Goal: Task Accomplishment & Management: Manage account settings

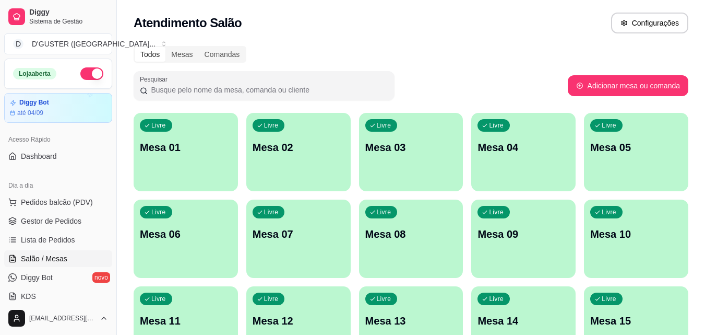
click at [168, 170] on div "Livre Mesa 01" at bounding box center [186, 146] width 104 height 66
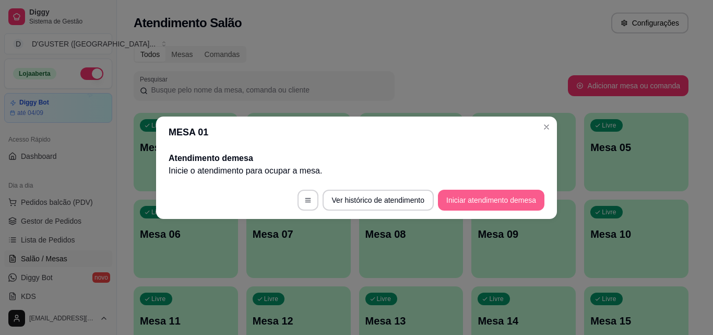
click at [480, 201] on button "Iniciar atendimento de mesa" at bounding box center [491, 200] width 107 height 21
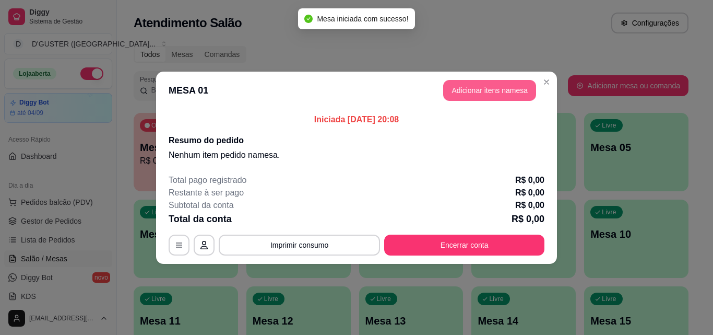
click at [501, 90] on button "Adicionar itens na mesa" at bounding box center [489, 90] width 93 height 21
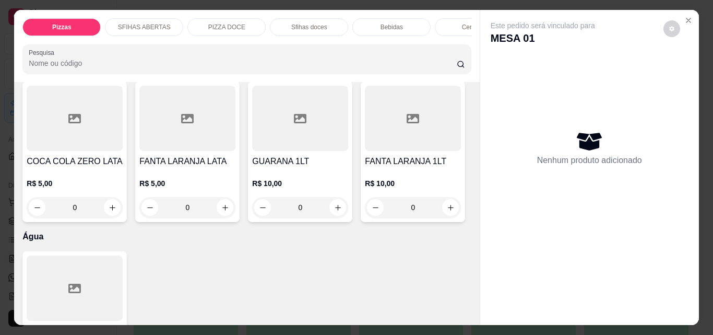
scroll to position [3342, 0]
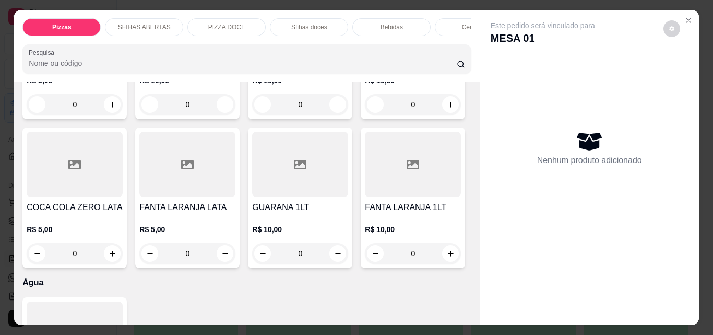
type input "1"
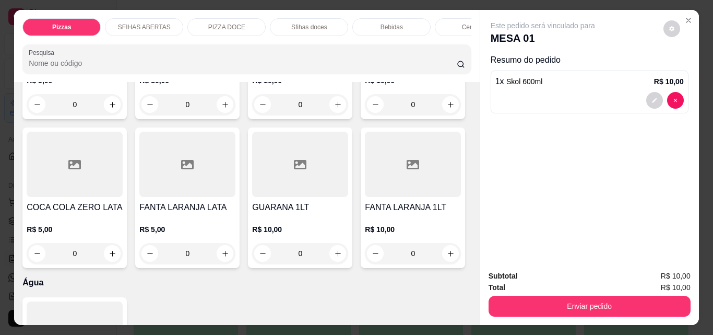
scroll to position [3343, 0]
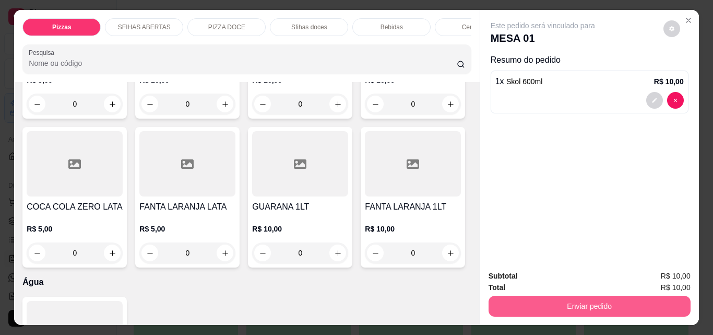
click at [648, 301] on button "Enviar pedido" at bounding box center [590, 306] width 202 height 21
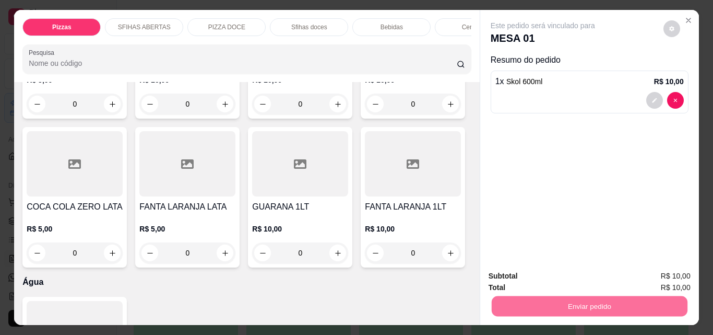
click at [570, 275] on button "Não registrar e enviar pedido" at bounding box center [555, 276] width 109 height 20
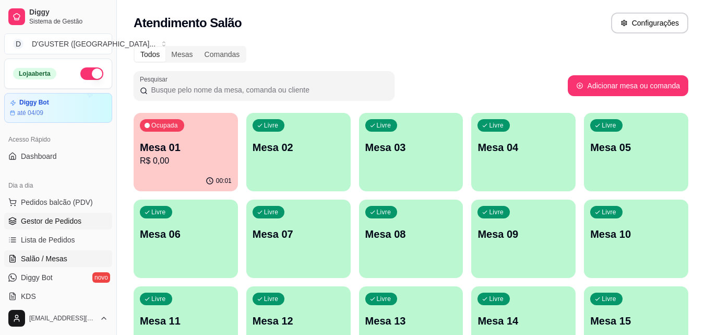
click at [57, 220] on span "Gestor de Pedidos" at bounding box center [51, 221] width 61 height 10
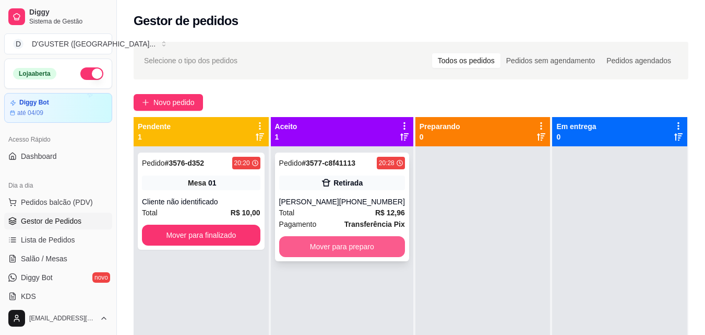
click at [313, 241] on button "Mover para preparo" at bounding box center [342, 246] width 126 height 21
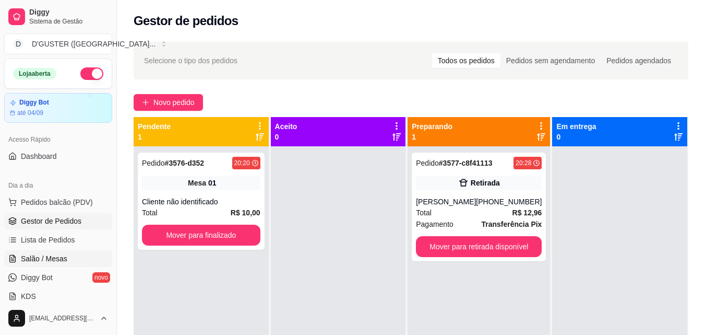
click at [20, 259] on link "Salão / Mesas" at bounding box center [58, 258] width 108 height 17
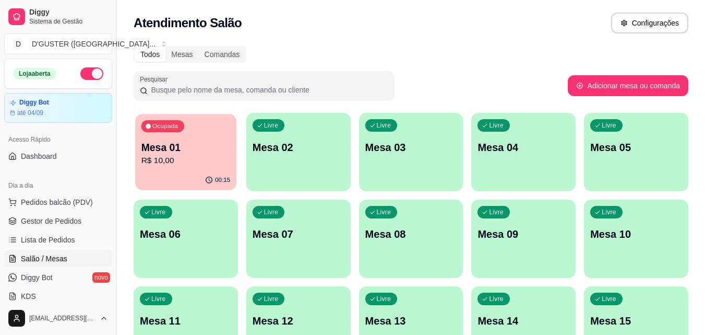
click at [186, 150] on p "Mesa 01" at bounding box center [186, 147] width 89 height 14
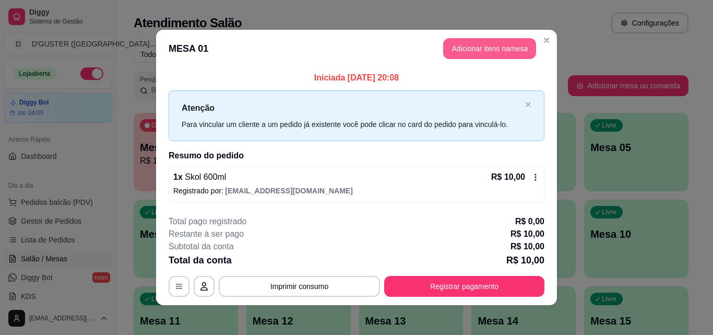
click at [465, 54] on button "Adicionar itens na mesa" at bounding box center [489, 48] width 93 height 21
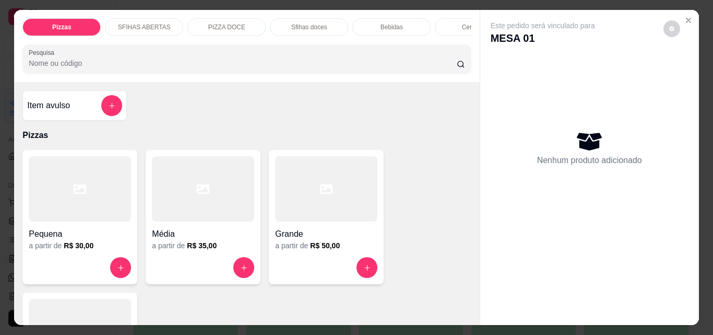
click at [196, 220] on div at bounding box center [203, 188] width 102 height 65
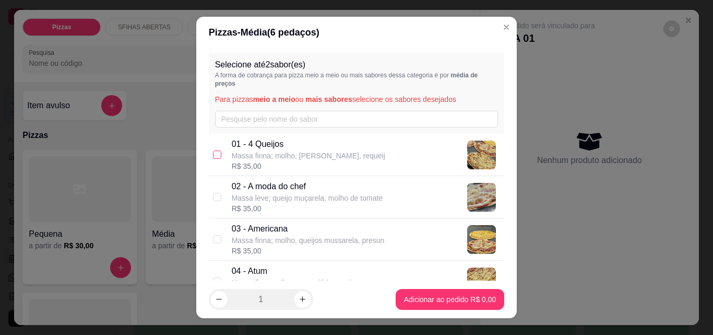
click at [214, 154] on input "checkbox" at bounding box center [217, 154] width 8 height 8
checkbox input "true"
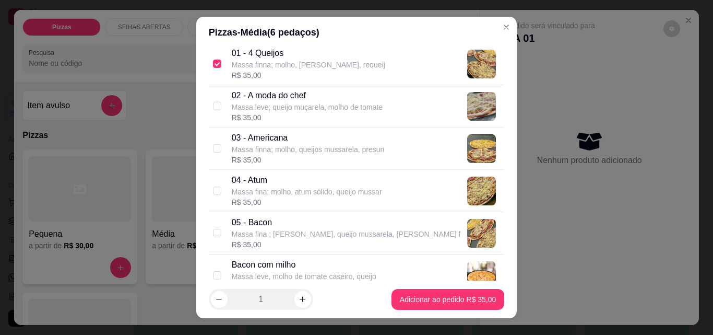
scroll to position [52, 0]
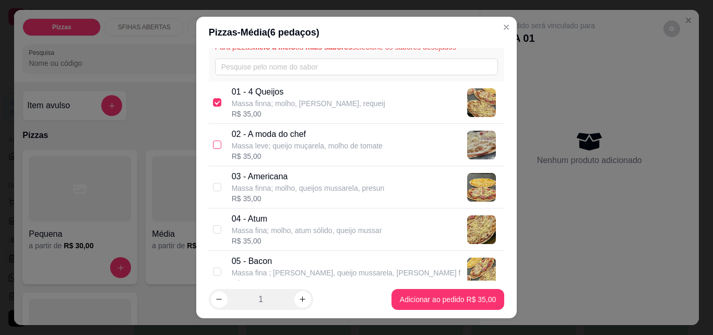
click at [215, 145] on input "checkbox" at bounding box center [217, 144] width 8 height 8
checkbox input "true"
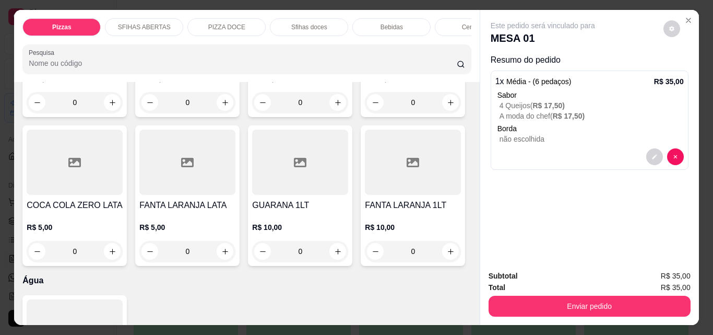
scroll to position [3342, 0]
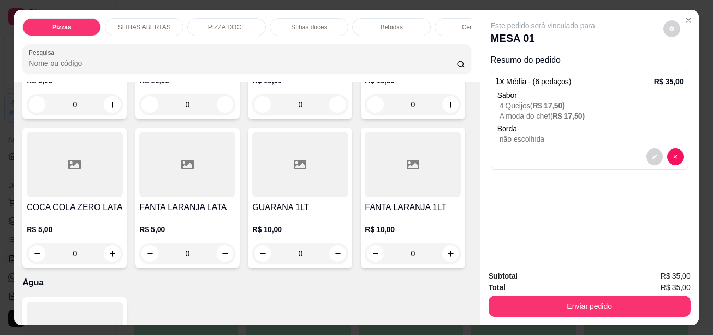
type input "1"
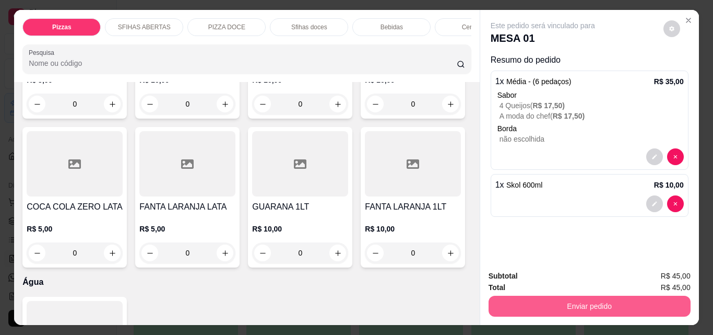
click at [589, 304] on button "Enviar pedido" at bounding box center [590, 306] width 202 height 21
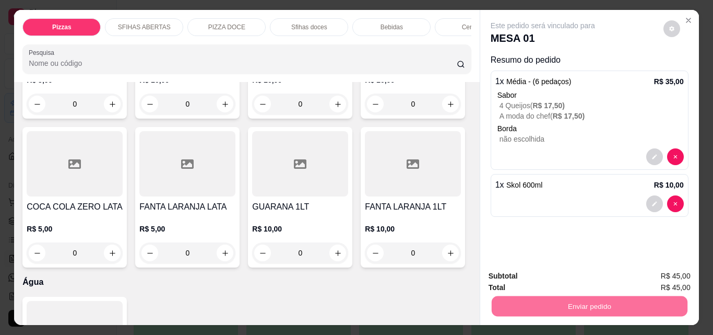
click at [539, 273] on button "Não registrar e enviar pedido" at bounding box center [555, 276] width 109 height 20
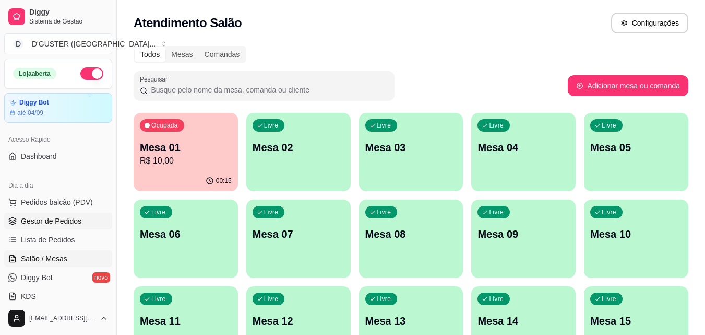
click at [61, 218] on span "Gestor de Pedidos" at bounding box center [51, 221] width 61 height 10
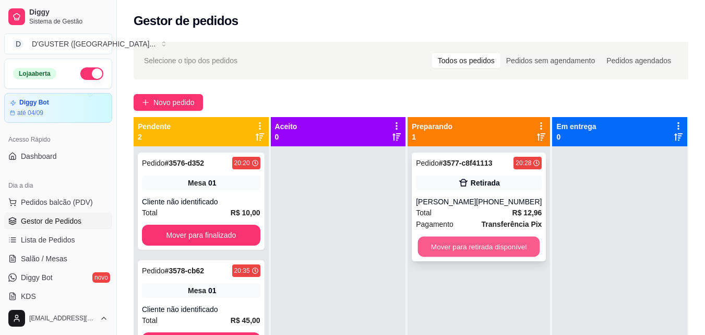
click at [488, 248] on button "Mover para retirada disponível" at bounding box center [479, 247] width 122 height 20
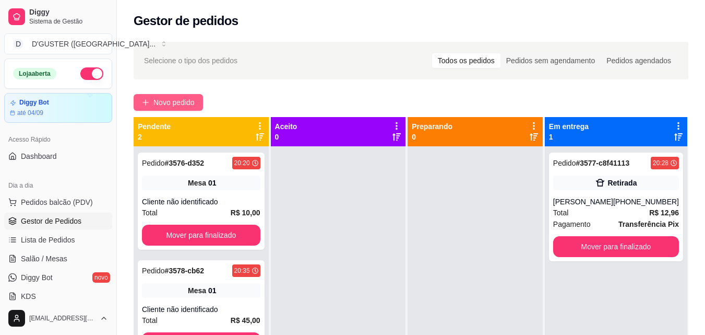
click at [164, 98] on span "Novo pedido" at bounding box center [174, 102] width 41 height 11
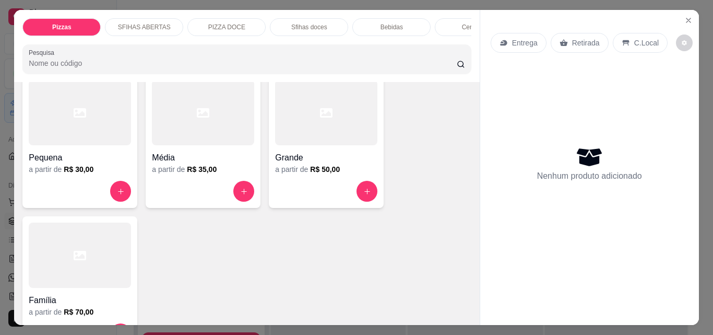
scroll to position [209, 0]
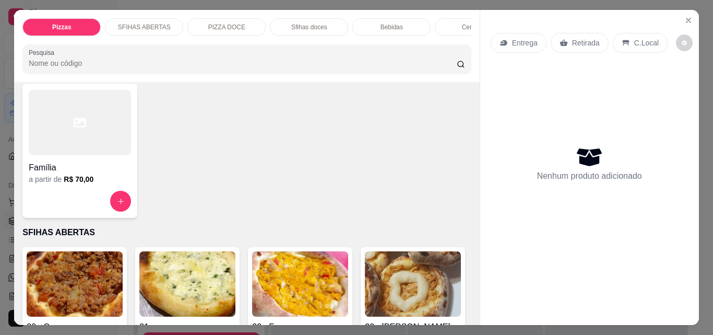
click at [593, 38] on p "Retirada" at bounding box center [586, 43] width 28 height 10
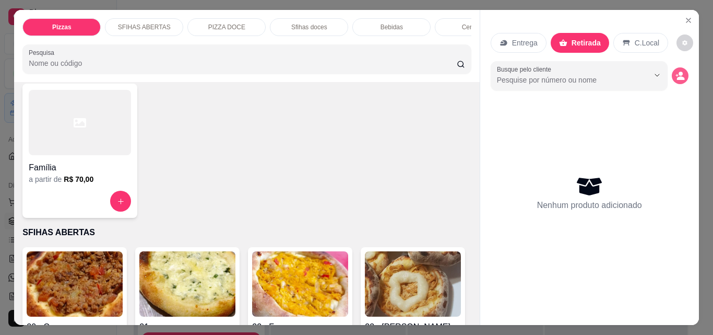
click at [676, 75] on icon "decrease-product-quantity" at bounding box center [680, 75] width 9 height 9
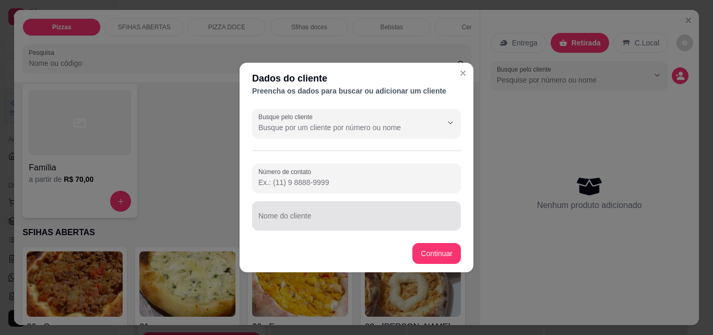
click at [354, 210] on div at bounding box center [356, 215] width 196 height 21
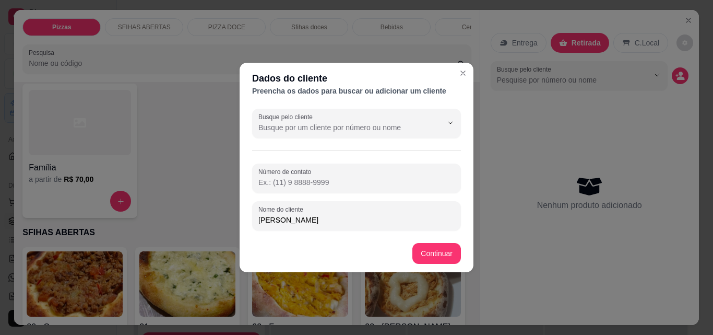
type input "[PERSON_NAME]"
click at [462, 255] on footer "Continuar" at bounding box center [357, 253] width 234 height 38
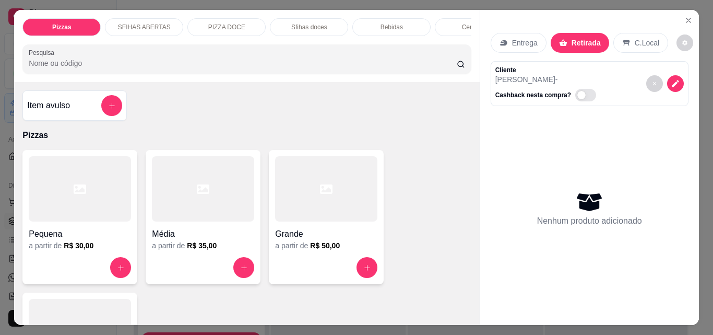
scroll to position [157, 0]
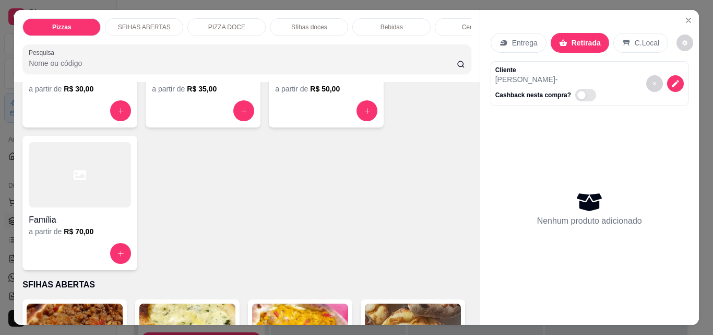
click at [75, 212] on div "Família" at bounding box center [80, 216] width 102 height 19
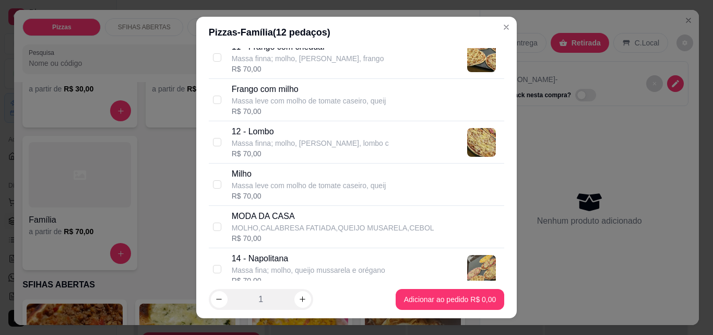
scroll to position [574, 0]
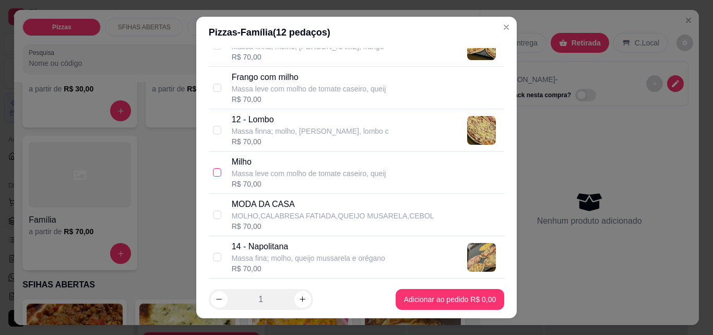
click at [213, 170] on input "checkbox" at bounding box center [217, 172] width 8 height 8
checkbox input "true"
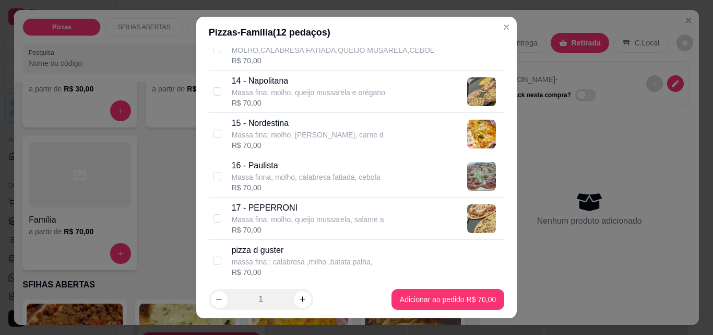
scroll to position [731, 0]
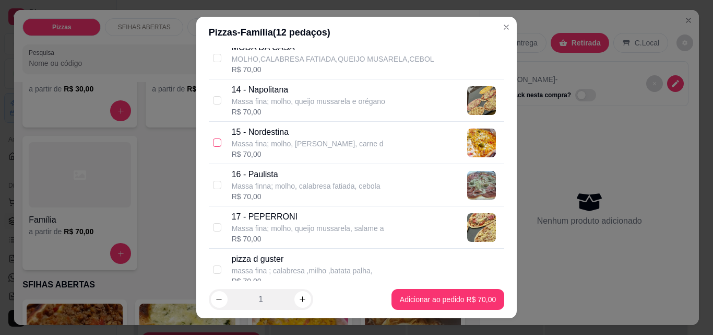
click at [213, 140] on input "checkbox" at bounding box center [217, 142] width 8 height 8
checkbox input "true"
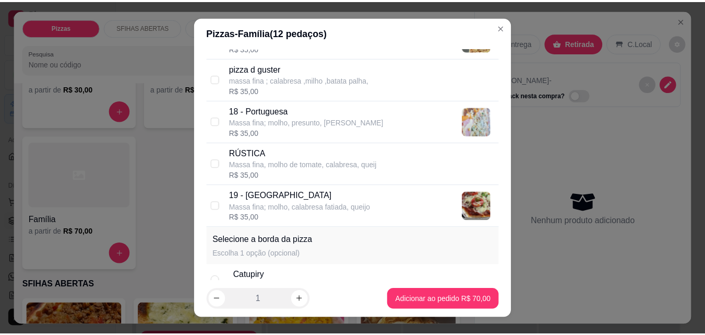
scroll to position [940, 0]
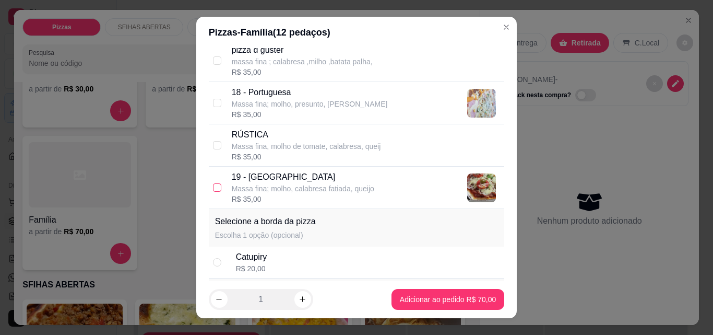
click at [213, 188] on input "checkbox" at bounding box center [217, 187] width 8 height 8
checkbox input "true"
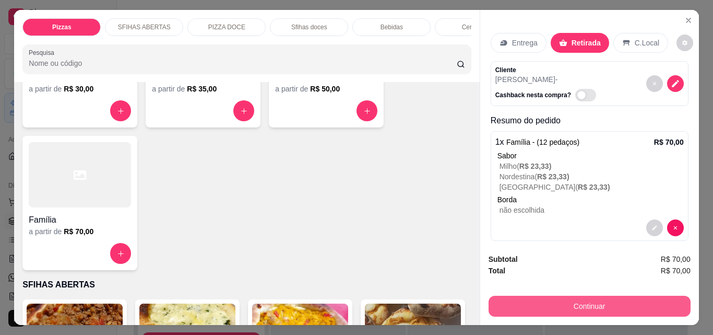
click at [667, 305] on button "Continuar" at bounding box center [590, 306] width 202 height 21
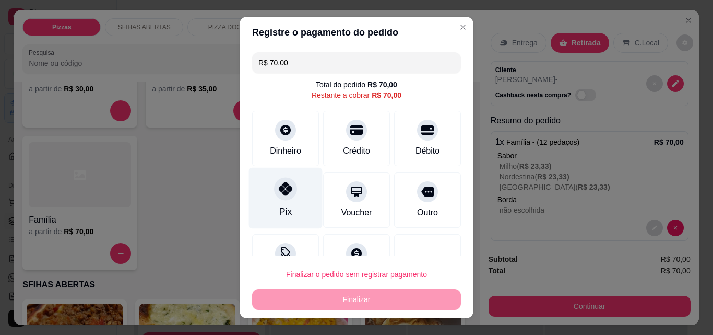
click at [276, 199] on div at bounding box center [285, 188] width 23 height 23
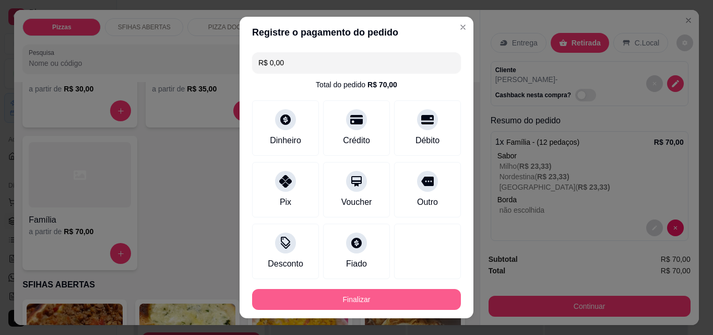
click at [384, 293] on button "Finalizar" at bounding box center [356, 299] width 209 height 21
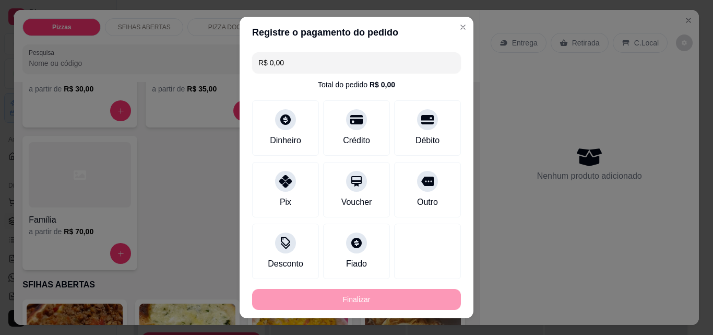
type input "-R$ 70,00"
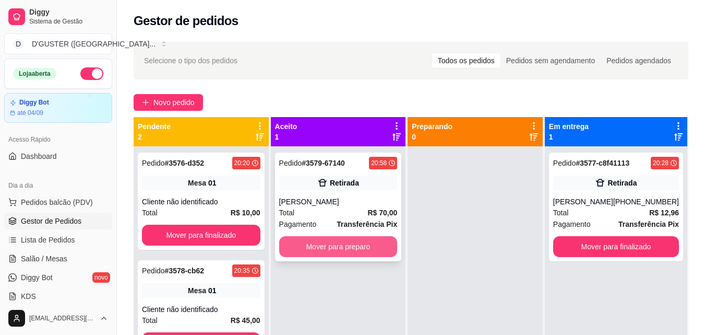
click at [352, 248] on button "Mover para preparo" at bounding box center [338, 246] width 119 height 21
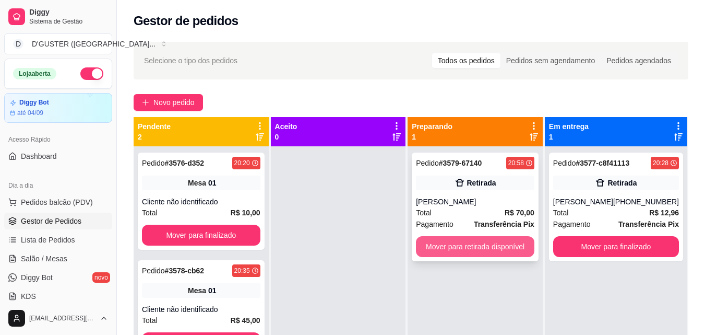
click at [478, 240] on button "Mover para retirada disponível" at bounding box center [475, 246] width 119 height 21
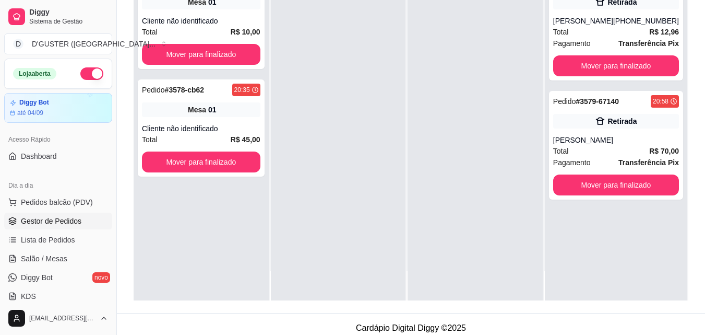
scroll to position [159, 0]
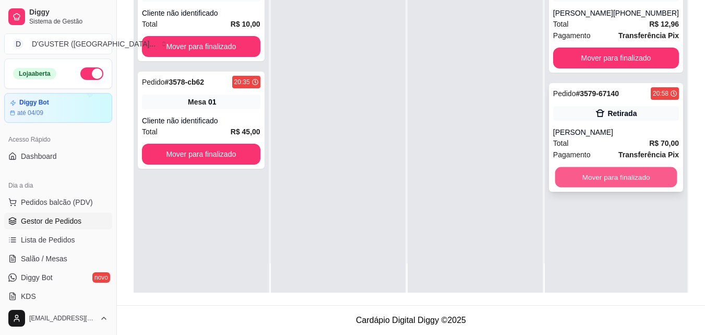
click at [614, 173] on button "Mover para finalizado" at bounding box center [616, 177] width 122 height 20
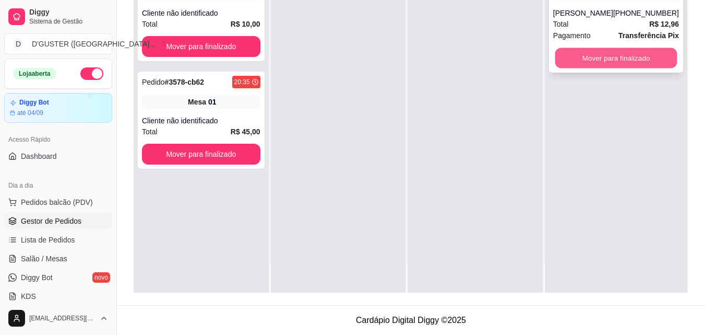
click at [601, 58] on button "Mover para finalizado" at bounding box center [616, 58] width 122 height 20
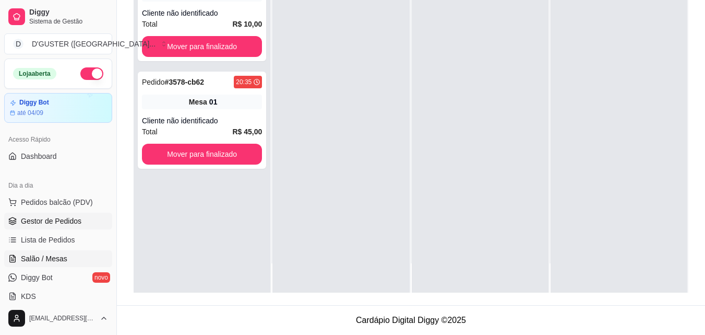
click at [51, 265] on link "Salão / Mesas" at bounding box center [58, 258] width 108 height 17
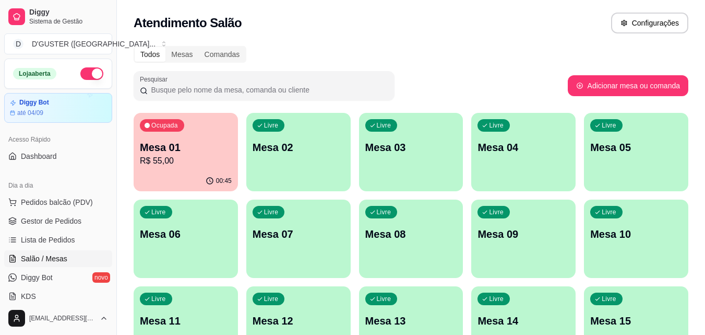
click at [156, 158] on p "R$ 55,00" at bounding box center [186, 161] width 92 height 13
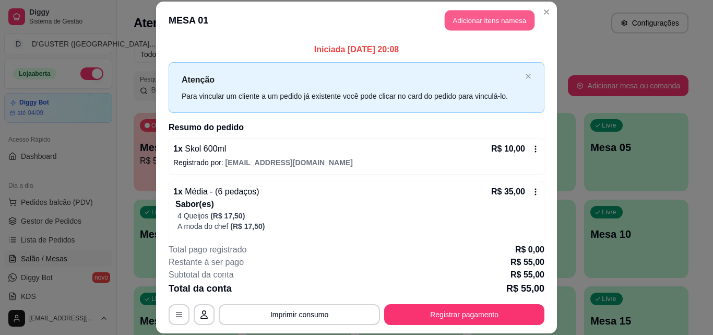
click at [480, 14] on button "Adicionar itens na mesa" at bounding box center [490, 20] width 90 height 20
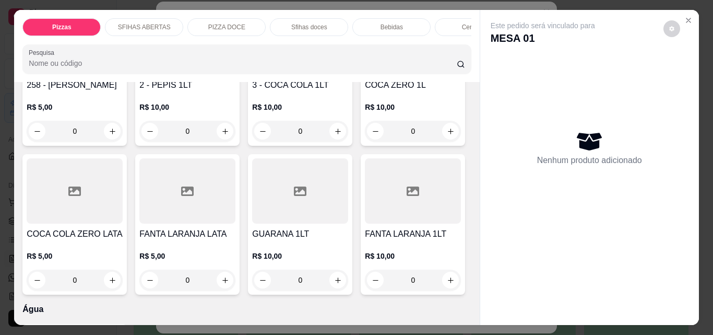
scroll to position [3342, 0]
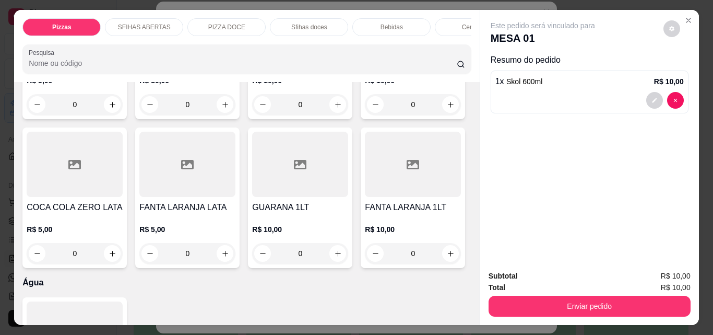
type input "1"
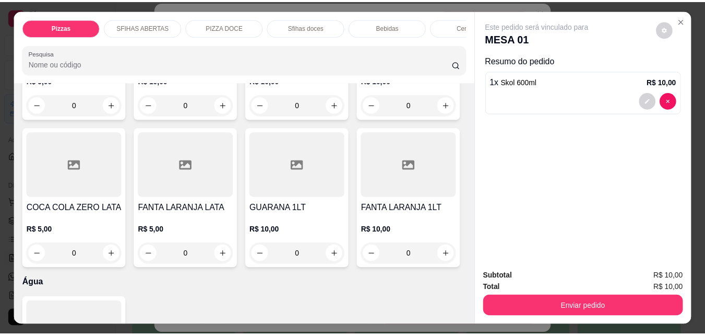
scroll to position [3343, 0]
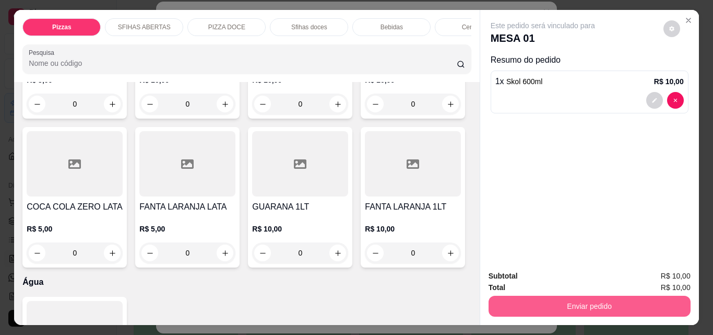
click at [601, 303] on button "Enviar pedido" at bounding box center [590, 306] width 202 height 21
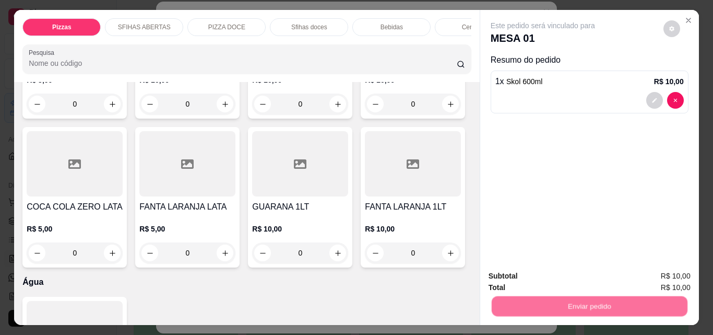
click at [562, 275] on button "Não registrar e enviar pedido" at bounding box center [555, 276] width 109 height 20
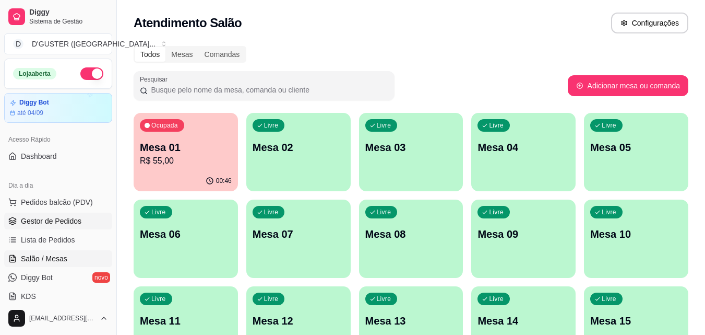
click at [53, 218] on span "Gestor de Pedidos" at bounding box center [51, 221] width 61 height 10
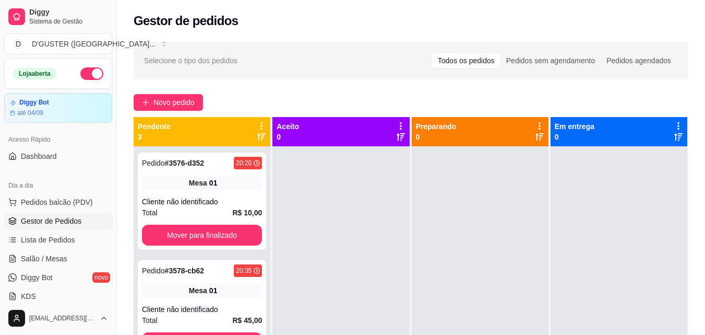
click at [4, 213] on link "Gestor de Pedidos" at bounding box center [58, 221] width 108 height 17
click at [38, 259] on span "Salão / Mesas" at bounding box center [44, 258] width 46 height 10
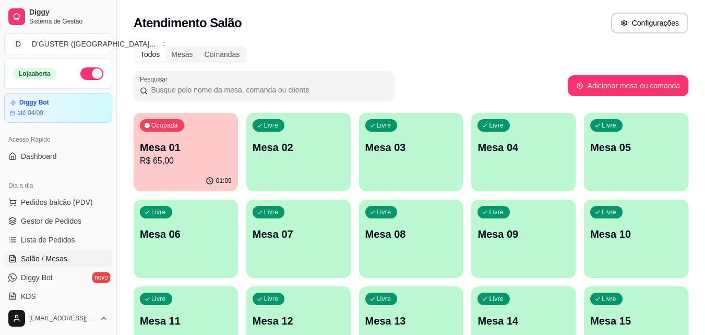
click at [166, 162] on p "R$ 65,00" at bounding box center [186, 161] width 92 height 13
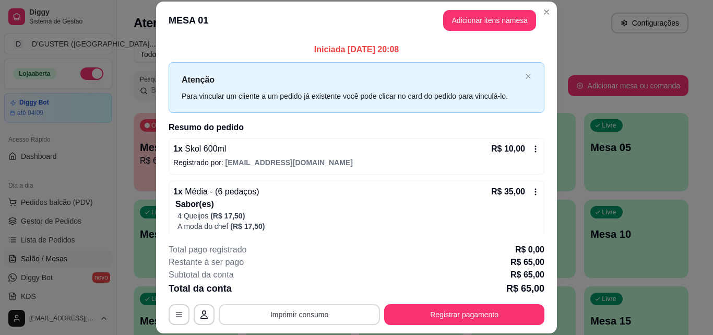
click at [281, 314] on button "Imprimir consumo" at bounding box center [299, 314] width 161 height 21
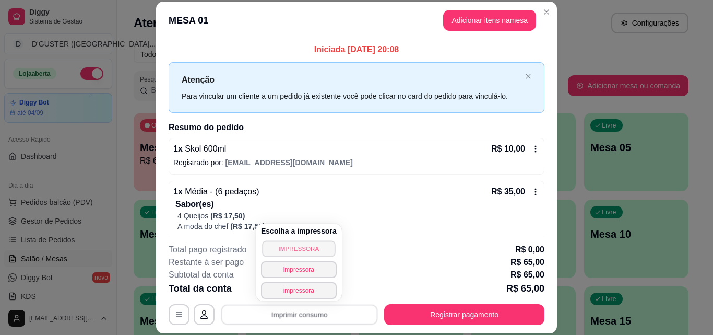
click at [262, 249] on button "IMPRESSORA" at bounding box center [298, 248] width 73 height 16
click at [289, 242] on button "IMPRESSORA" at bounding box center [299, 248] width 76 height 17
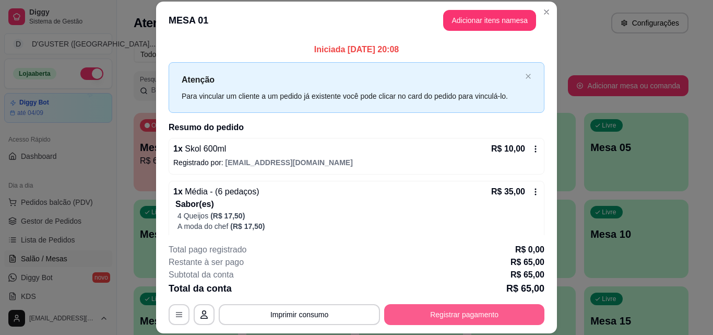
click at [431, 308] on button "Registrar pagamento" at bounding box center [464, 314] width 160 height 21
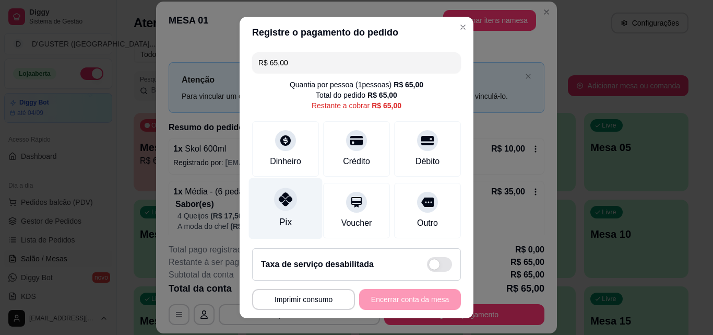
click at [278, 210] on div at bounding box center [285, 198] width 23 height 23
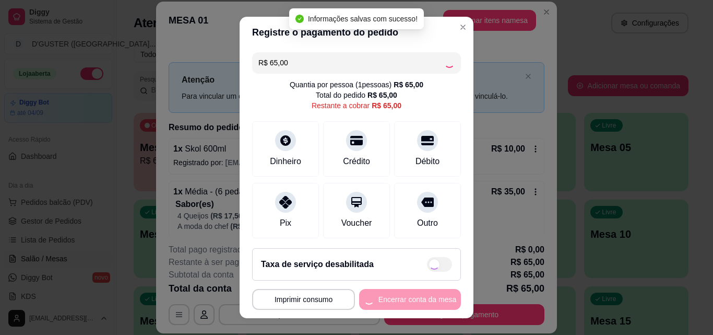
type input "R$ 0,00"
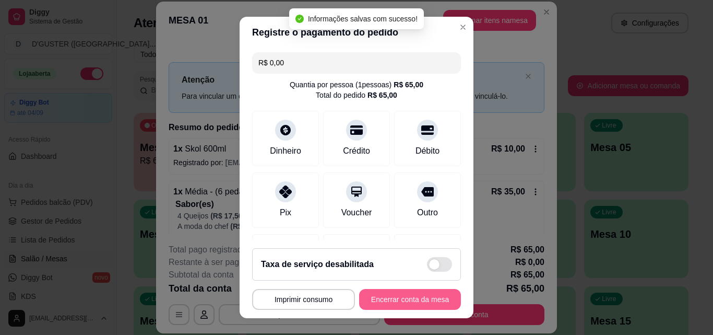
click at [426, 294] on button "Encerrar conta da mesa" at bounding box center [410, 299] width 102 height 21
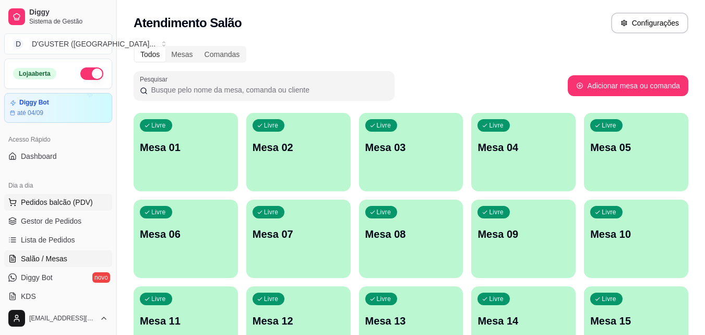
click at [38, 208] on button "Pedidos balcão (PDV)" at bounding box center [58, 202] width 108 height 17
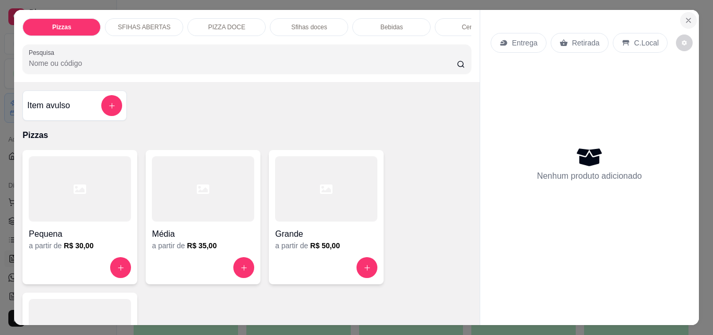
click at [687, 16] on icon "Close" at bounding box center [689, 20] width 8 height 8
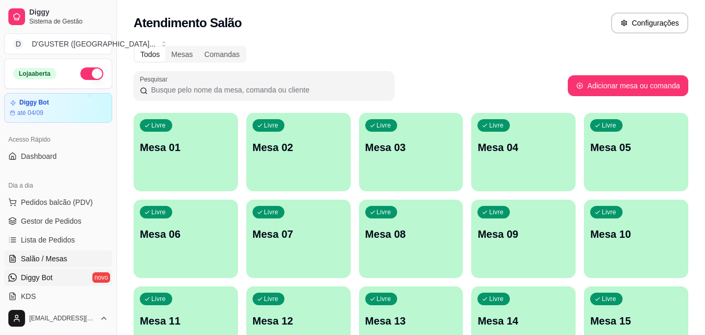
click at [4, 194] on button "Pedidos balcão (PDV)" at bounding box center [58, 202] width 108 height 17
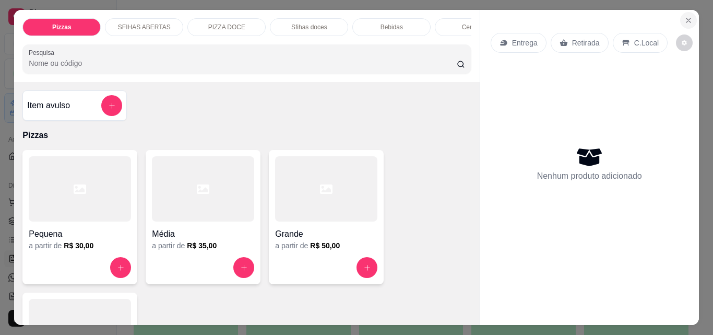
click at [685, 16] on icon "Close" at bounding box center [689, 20] width 8 height 8
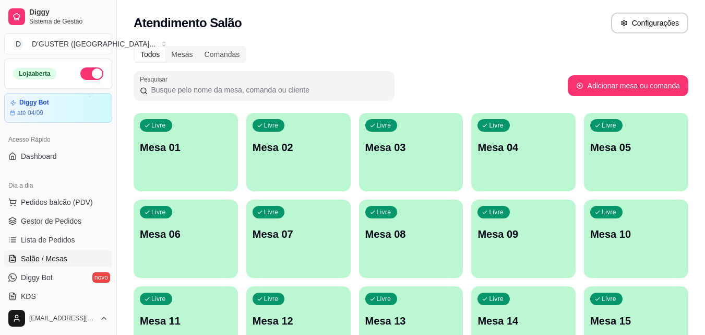
click at [80, 75] on button "button" at bounding box center [91, 73] width 23 height 13
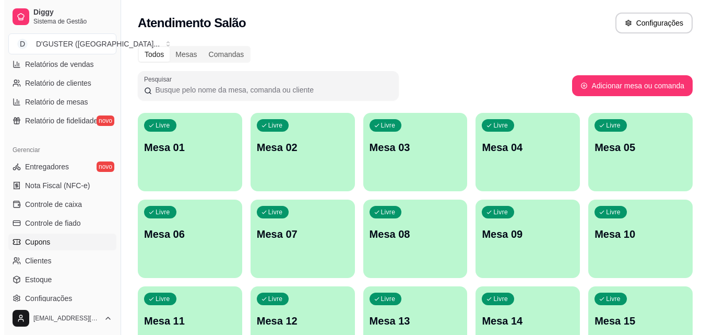
scroll to position [366, 0]
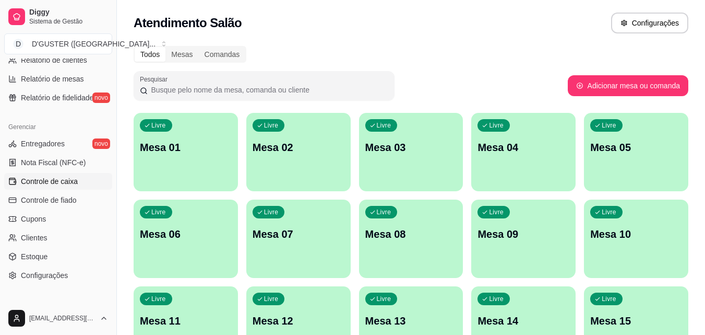
click at [82, 185] on link "Controle de caixa" at bounding box center [58, 181] width 108 height 17
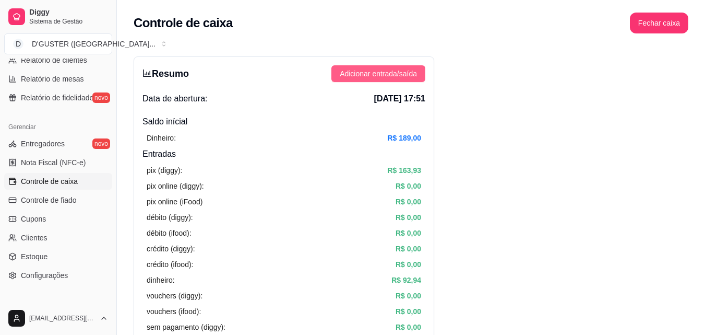
click at [370, 69] on span "Adicionar entrada/saída" at bounding box center [378, 73] width 77 height 11
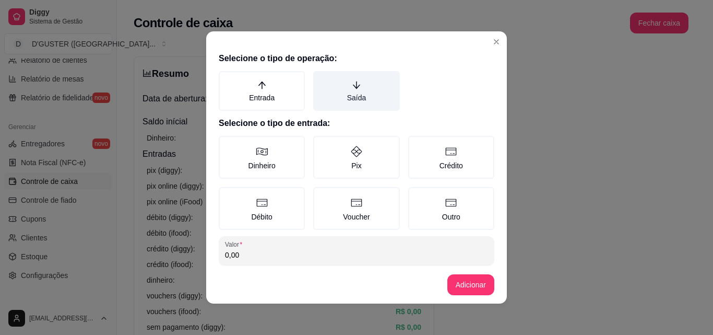
click at [352, 97] on label "Saída" at bounding box center [356, 91] width 86 height 40
click at [321, 79] on button "Saída" at bounding box center [317, 74] width 8 height 8
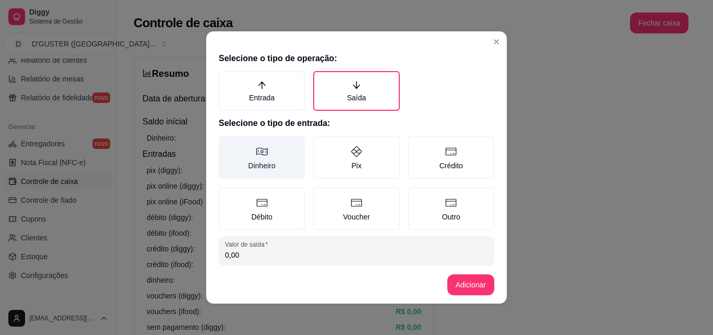
click at [243, 173] on label "Dinheiro" at bounding box center [262, 157] width 86 height 43
click at [227, 144] on button "Dinheiro" at bounding box center [222, 139] width 8 height 8
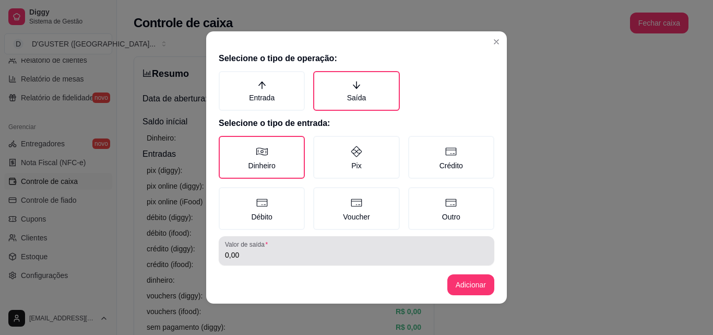
click at [320, 247] on div "0,00" at bounding box center [356, 250] width 263 height 21
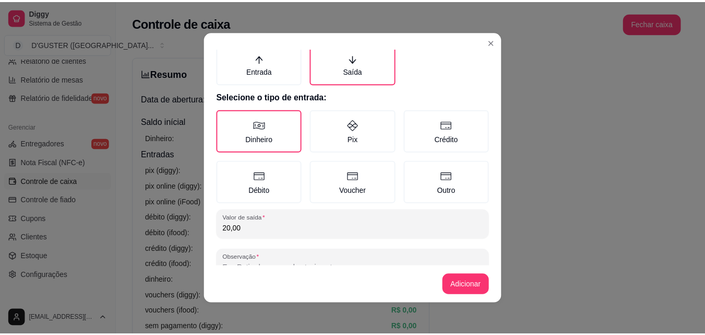
scroll to position [56, 0]
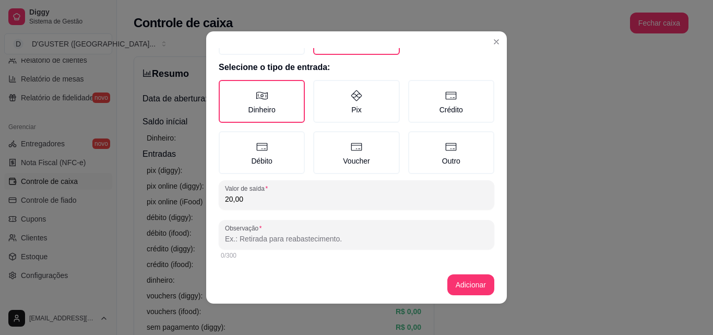
type input "20,00"
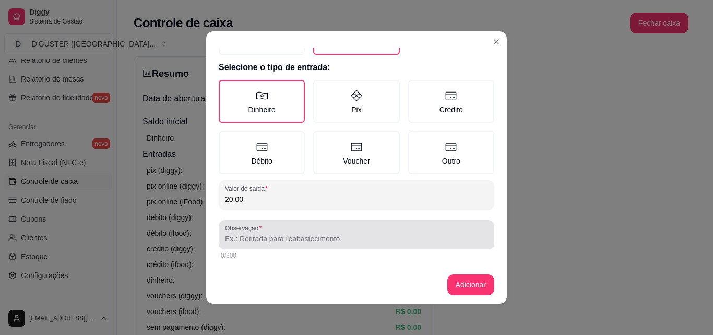
click at [317, 249] on div "Observação" at bounding box center [357, 234] width 276 height 29
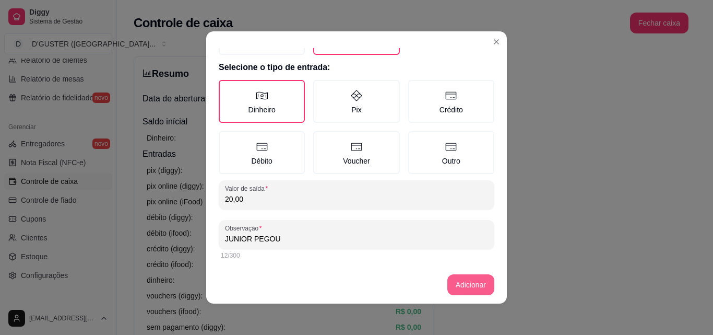
type input "JUNIOR PEGOU"
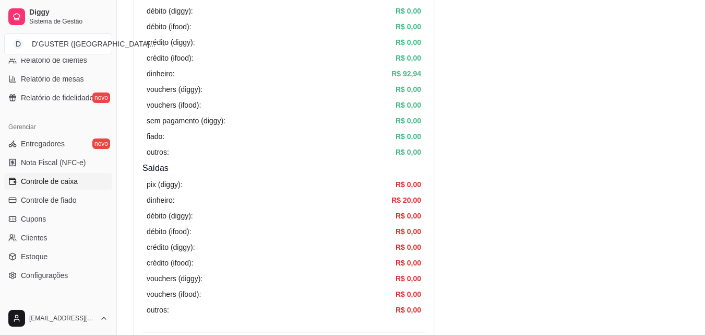
scroll to position [0, 0]
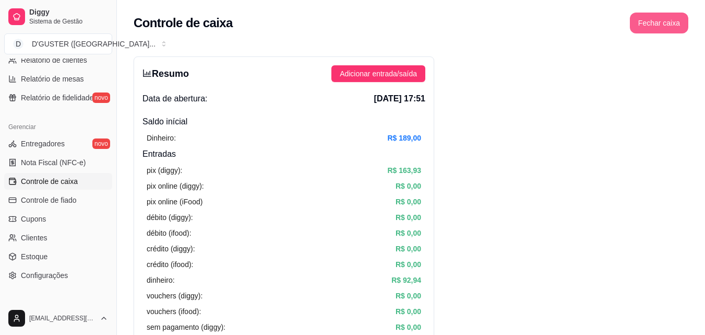
click at [665, 25] on button "Fechar caixa" at bounding box center [659, 23] width 58 height 21
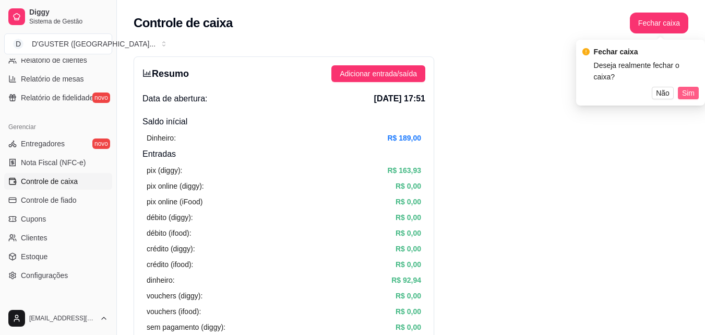
click at [690, 87] on span "Sim" at bounding box center [689, 92] width 13 height 11
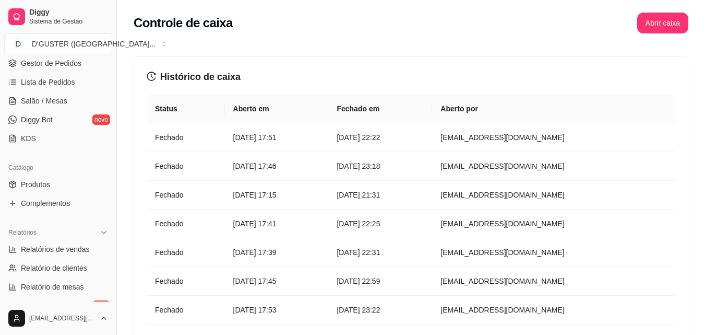
scroll to position [366, 0]
